Goal: Transaction & Acquisition: Purchase product/service

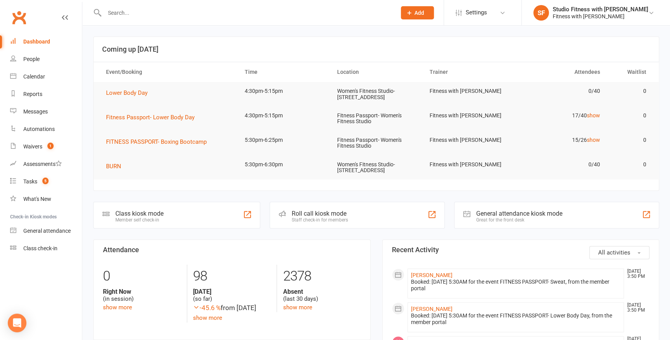
click at [133, 211] on div "Class kiosk mode" at bounding box center [139, 213] width 48 height 7
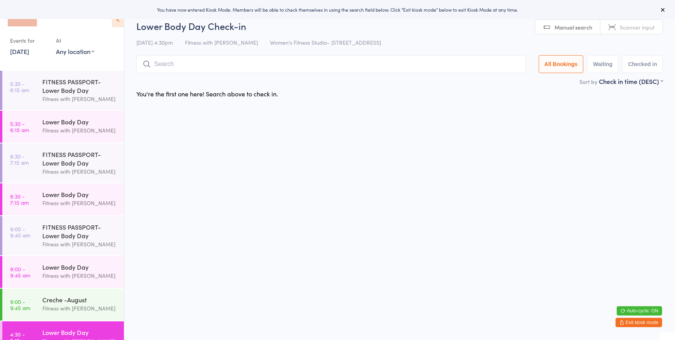
click at [66, 54] on select "Any location Women's Fitness Studio- [STREET_ADDRESS], [GEOGRAPHIC_DATA] Fitnes…" at bounding box center [75, 51] width 38 height 9
select select "0"
click at [56, 47] on select "Any location Women's Fitness Studio- [STREET_ADDRESS], [GEOGRAPHIC_DATA] Fitnes…" at bounding box center [75, 51] width 38 height 9
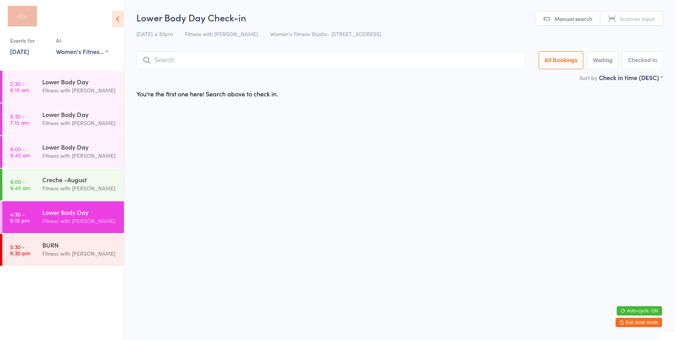
click at [585, 19] on span "Manual search" at bounding box center [574, 19] width 38 height 8
type input "1180"
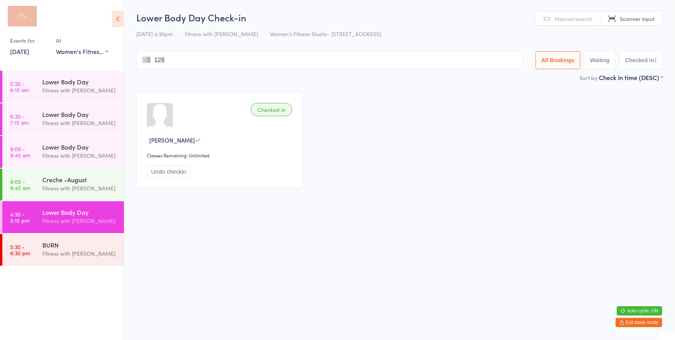
type input "1286"
type input "6431"
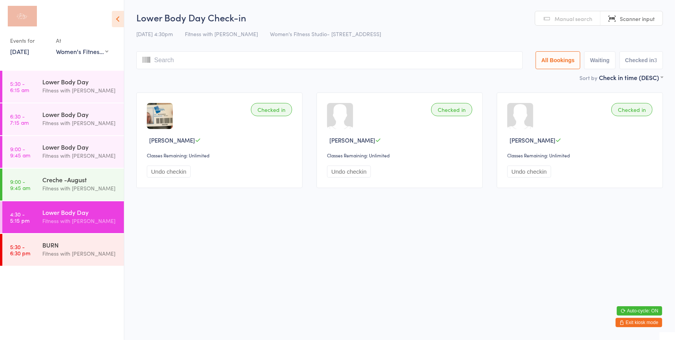
click at [646, 24] on link "Scanner input" at bounding box center [632, 18] width 62 height 15
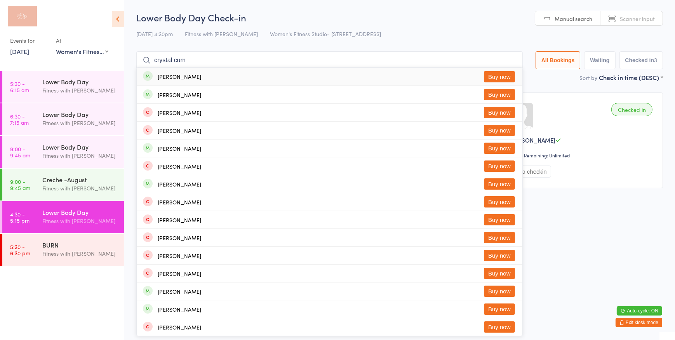
type input "crystal cum"
click at [490, 77] on button "Buy now" at bounding box center [499, 76] width 31 height 11
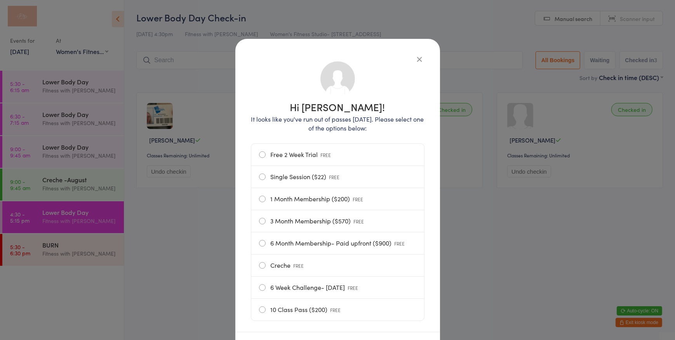
click at [292, 178] on label "Single Session ($22) FREE" at bounding box center [337, 177] width 157 height 22
click at [0, 0] on input "Single Session ($22) FREE" at bounding box center [0, 0] width 0 height 0
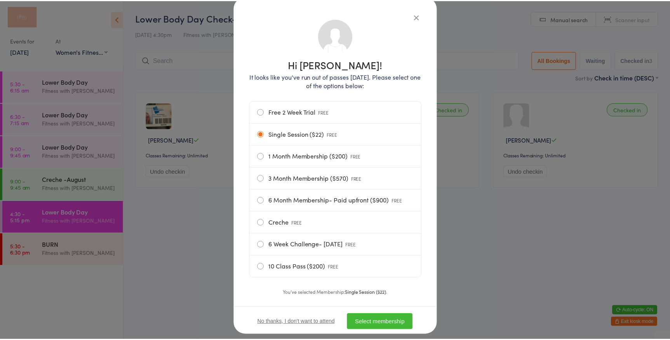
scroll to position [59, 0]
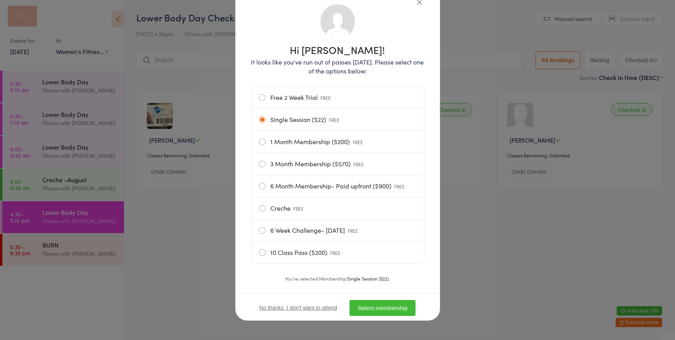
click at [385, 309] on button "Select membership" at bounding box center [383, 308] width 66 height 16
